Goal: Navigation & Orientation: Understand site structure

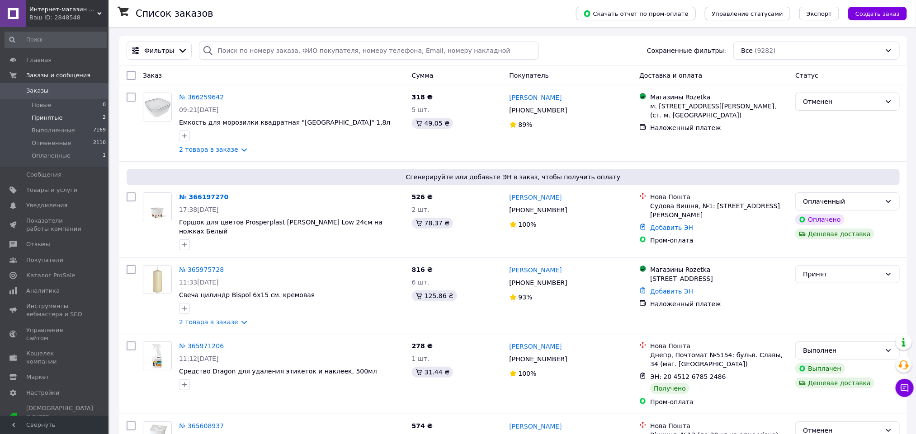
click at [67, 121] on li "Принятые 2" at bounding box center [55, 118] width 111 height 13
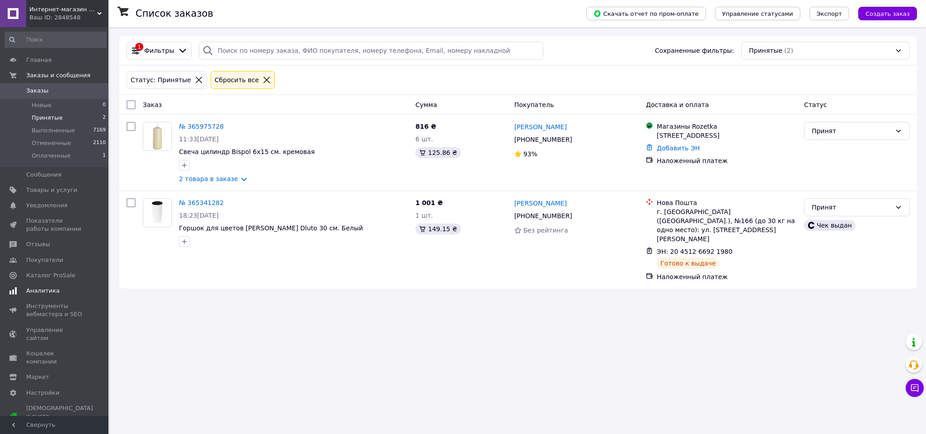
click at [53, 294] on span "Аналитика" at bounding box center [42, 291] width 33 height 8
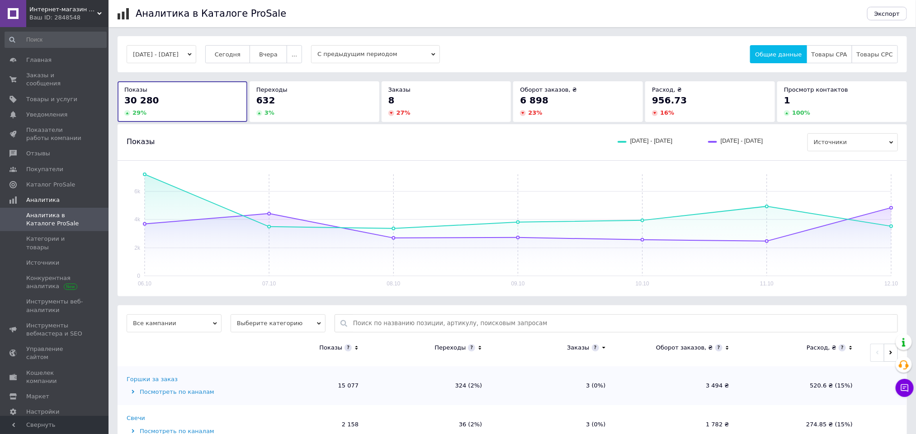
click at [331, 118] on div "Переходы 632 3 %" at bounding box center [314, 101] width 130 height 40
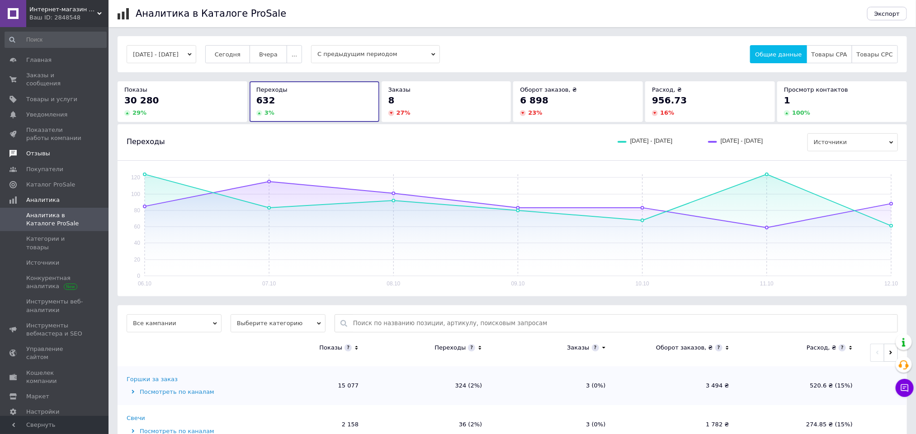
click at [42, 152] on link "Отзывы" at bounding box center [55, 153] width 111 height 15
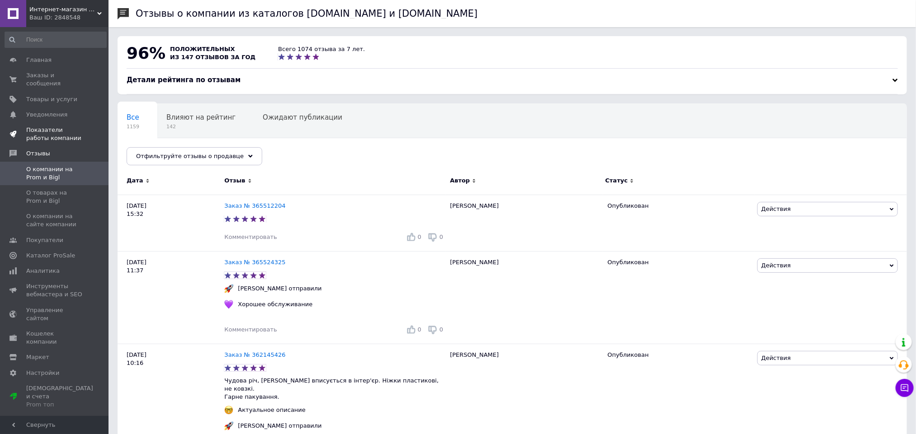
click at [29, 126] on span "Показатели работы компании" at bounding box center [54, 134] width 57 height 16
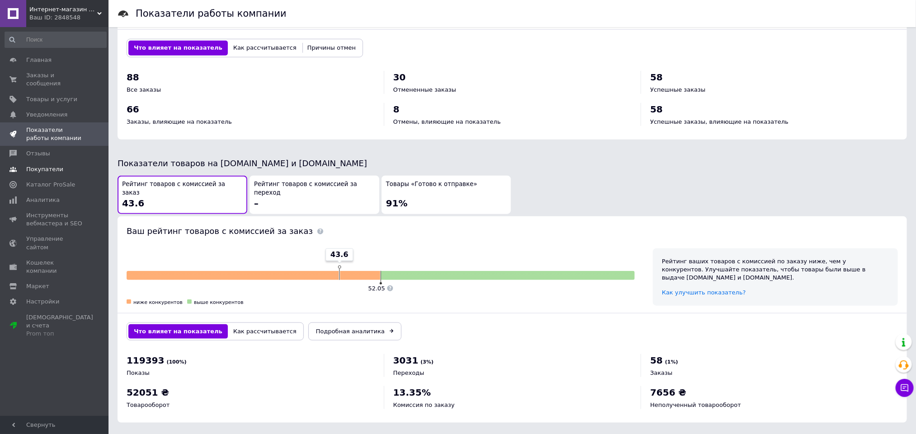
scroll to position [148, 0]
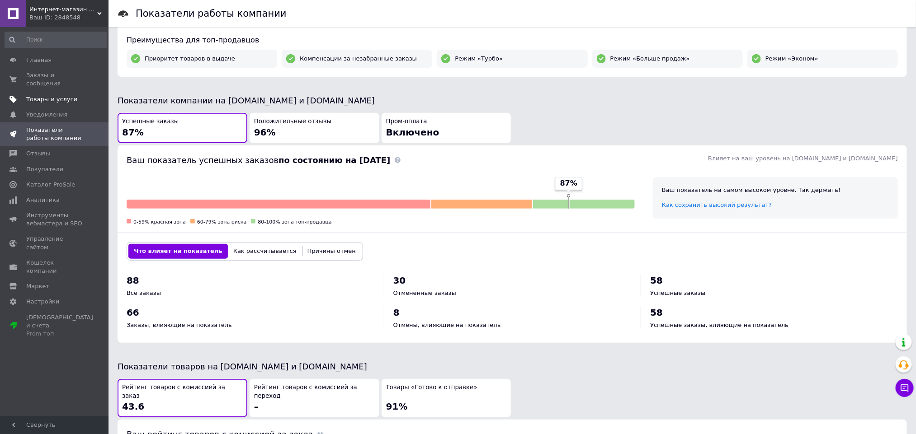
click at [43, 95] on span "Товары и услуги" at bounding box center [51, 99] width 51 height 8
